Goal: Task Accomplishment & Management: Manage account settings

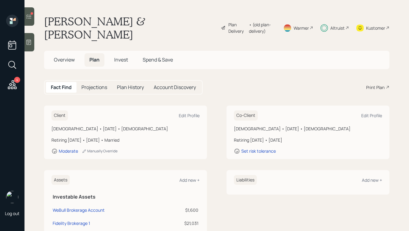
click at [122, 56] on span "Invest" at bounding box center [121, 59] width 14 height 7
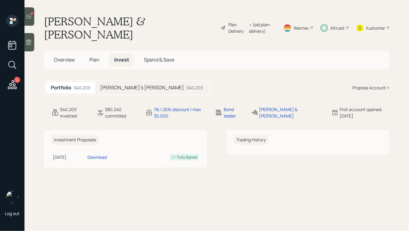
click at [119, 85] on h5 "[PERSON_NAME]'s [PERSON_NAME]" at bounding box center [142, 88] width 84 height 6
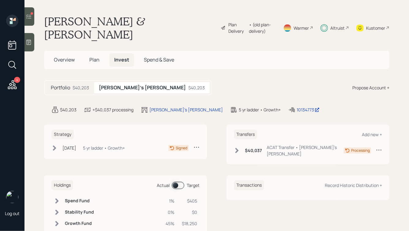
click at [340, 25] on div "Altruist" at bounding box center [338, 28] width 14 height 6
click at [365, 21] on div "Kustomer" at bounding box center [373, 28] width 33 height 26
click at [14, 86] on icon at bounding box center [12, 84] width 11 height 11
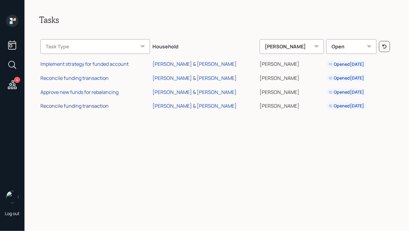
click at [84, 107] on div "Reconcile funding transaction" at bounding box center [74, 106] width 68 height 7
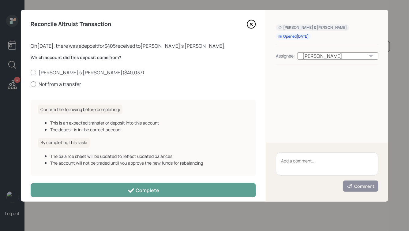
scroll to position [5, 0]
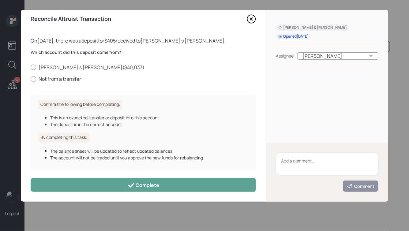
click at [72, 67] on label "[PERSON_NAME]'s [PERSON_NAME] ( $40,037 )" at bounding box center [143, 67] width 225 height 7
click at [31, 67] on input "[PERSON_NAME]'s [PERSON_NAME] ( $40,037 )" at bounding box center [30, 67] width 0 height 0
radio input "true"
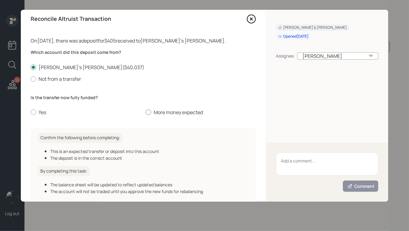
click at [161, 112] on label "More money expected" at bounding box center [201, 112] width 110 height 7
click at [146, 112] on input "More money expected" at bounding box center [146, 112] width 0 height 0
radio input "true"
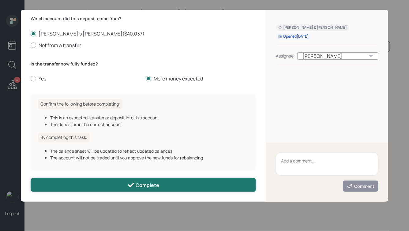
click at [139, 183] on div "Complete" at bounding box center [143, 185] width 32 height 7
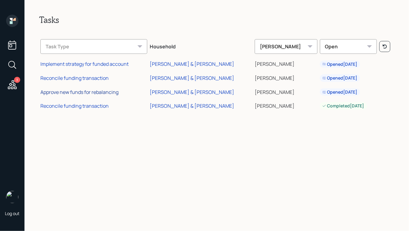
click at [78, 93] on div "Approve new funds for rebalancing" at bounding box center [79, 92] width 78 height 7
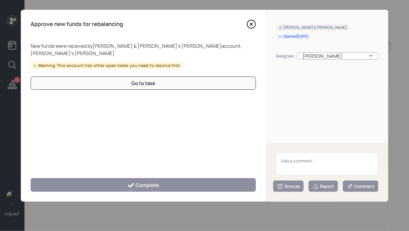
click at [248, 26] on icon at bounding box center [251, 24] width 9 height 9
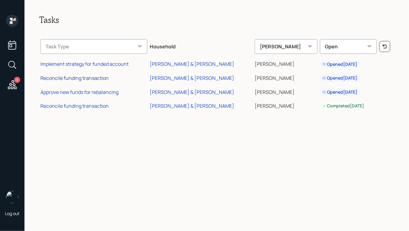
click at [81, 77] on div "Reconcile funding transaction" at bounding box center [74, 78] width 68 height 7
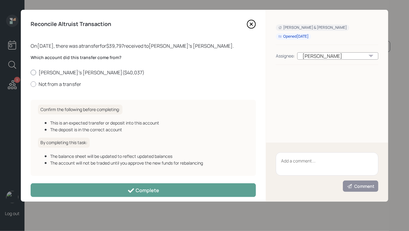
click at [59, 71] on label "[PERSON_NAME]'s [PERSON_NAME] ( $40,037 )" at bounding box center [143, 72] width 225 height 7
click at [31, 72] on input "[PERSON_NAME]'s [PERSON_NAME] ( $40,037 )" at bounding box center [30, 72] width 0 height 0
radio input "true"
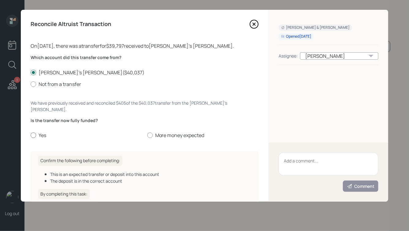
click at [39, 132] on label "Yes" at bounding box center [87, 135] width 112 height 7
click at [31, 135] on input "Yes" at bounding box center [30, 135] width 0 height 0
radio input "true"
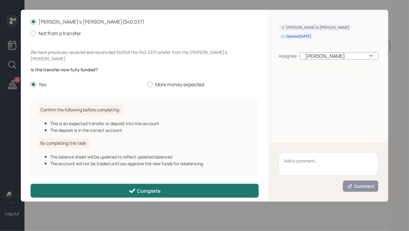
click at [127, 184] on button "Complete" at bounding box center [145, 191] width 228 height 14
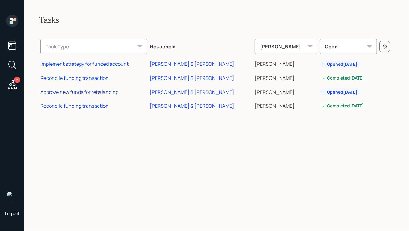
click at [96, 90] on div "Approve new funds for rebalancing" at bounding box center [79, 92] width 78 height 7
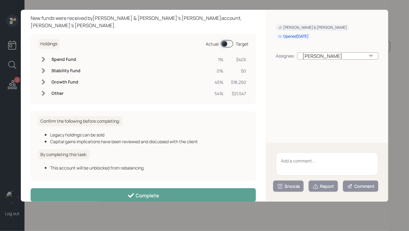
scroll to position [31, 0]
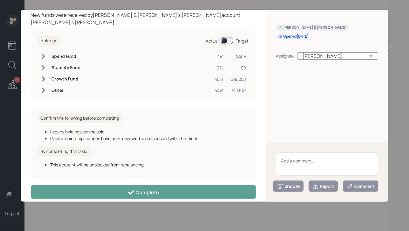
click at [225, 37] on span at bounding box center [227, 40] width 13 height 7
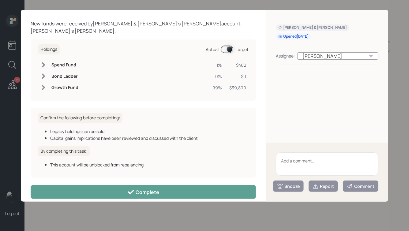
click at [230, 46] on span at bounding box center [227, 49] width 13 height 7
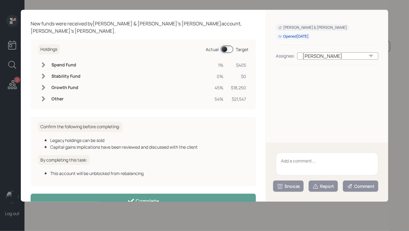
scroll to position [31, 0]
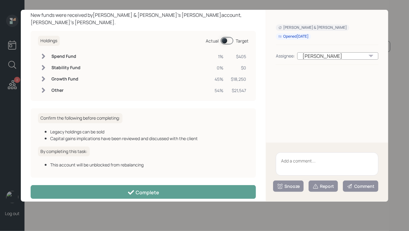
click at [131, 85] on td at bounding box center [147, 90] width 129 height 11
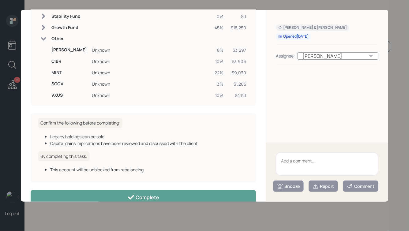
scroll to position [83, 0]
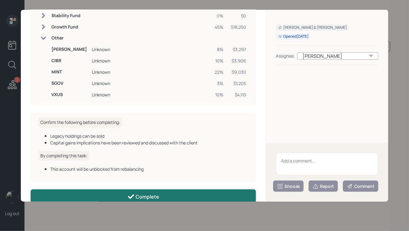
click at [154, 193] on div "Complete" at bounding box center [143, 196] width 32 height 7
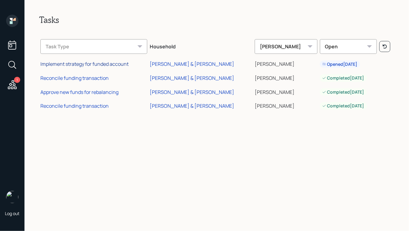
click at [84, 64] on div "Implement strategy for funded account" at bounding box center [84, 64] width 88 height 7
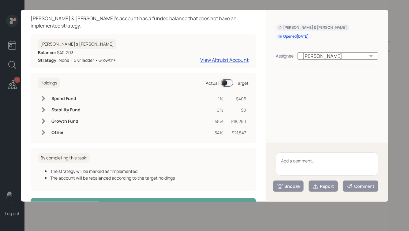
scroll to position [33, 0]
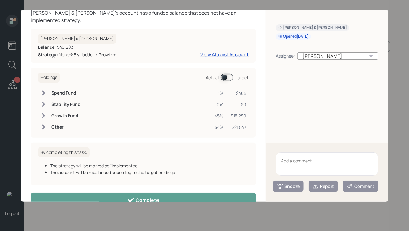
click at [226, 76] on span at bounding box center [227, 77] width 13 height 7
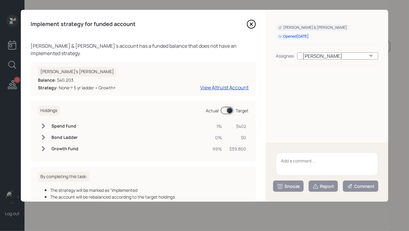
scroll to position [39, 0]
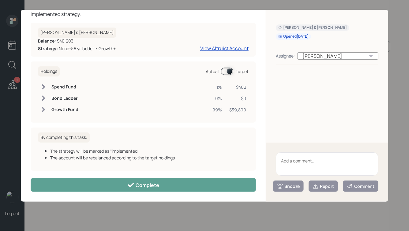
click at [305, 170] on textarea at bounding box center [327, 164] width 103 height 23
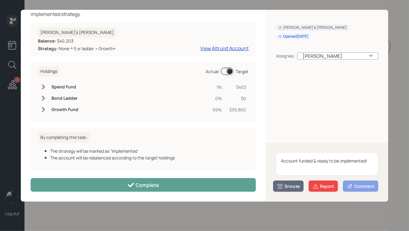
type textarea "Account funded & ready to be implemented!"
click at [371, 184] on div "Comment" at bounding box center [361, 186] width 28 height 6
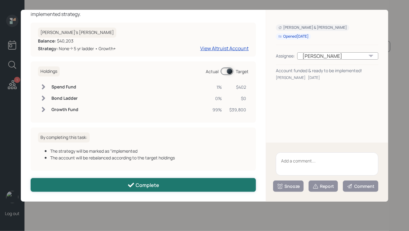
click at [211, 181] on button "Complete" at bounding box center [143, 185] width 225 height 14
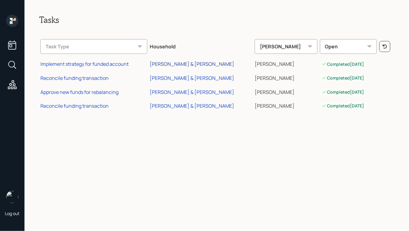
click at [177, 63] on div "[PERSON_NAME] & [PERSON_NAME]" at bounding box center [192, 64] width 85 height 7
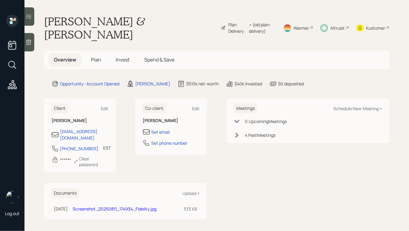
click at [8, 83] on icon at bounding box center [12, 84] width 11 height 11
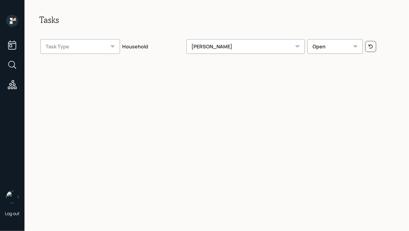
click at [241, 47] on div "Hunter Neumayer" at bounding box center [246, 46] width 119 height 15
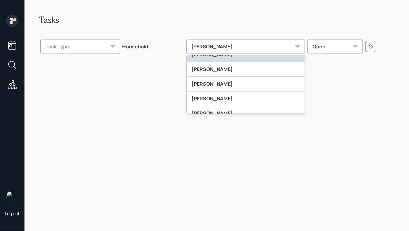
scroll to position [126, 0]
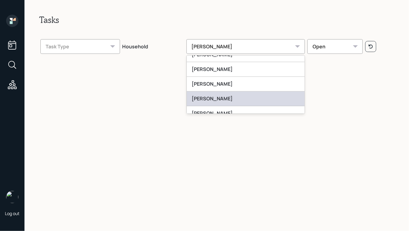
click at [217, 98] on div "[PERSON_NAME]" at bounding box center [246, 99] width 118 height 15
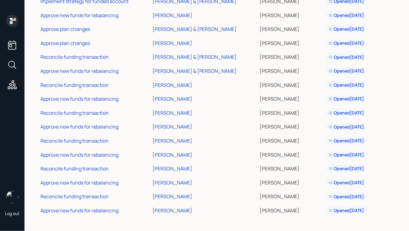
scroll to position [0, 0]
